Goal: Information Seeking & Learning: Check status

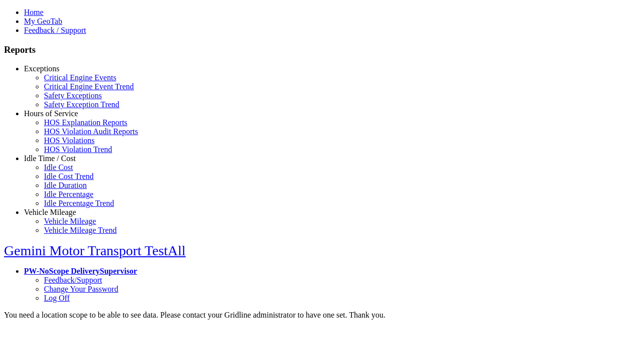
click at [57, 73] on link "Exceptions" at bounding box center [41, 68] width 35 height 8
click at [65, 82] on link "Critical Engine Events" at bounding box center [80, 77] width 72 height 8
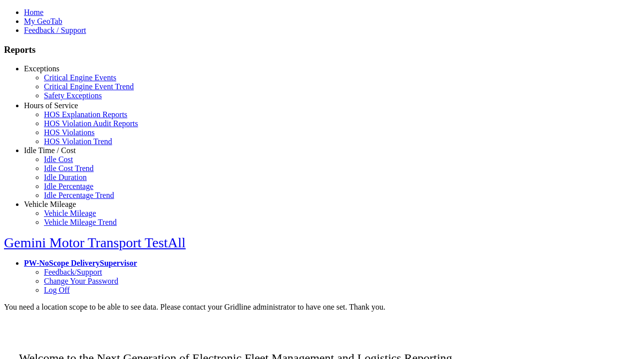
scroll to position [3, 0]
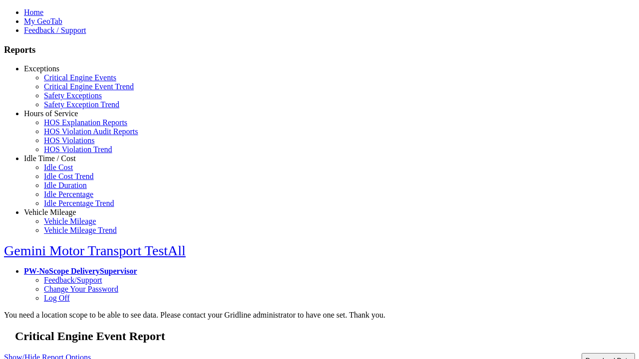
type input "**********"
